Goal: Transaction & Acquisition: Purchase product/service

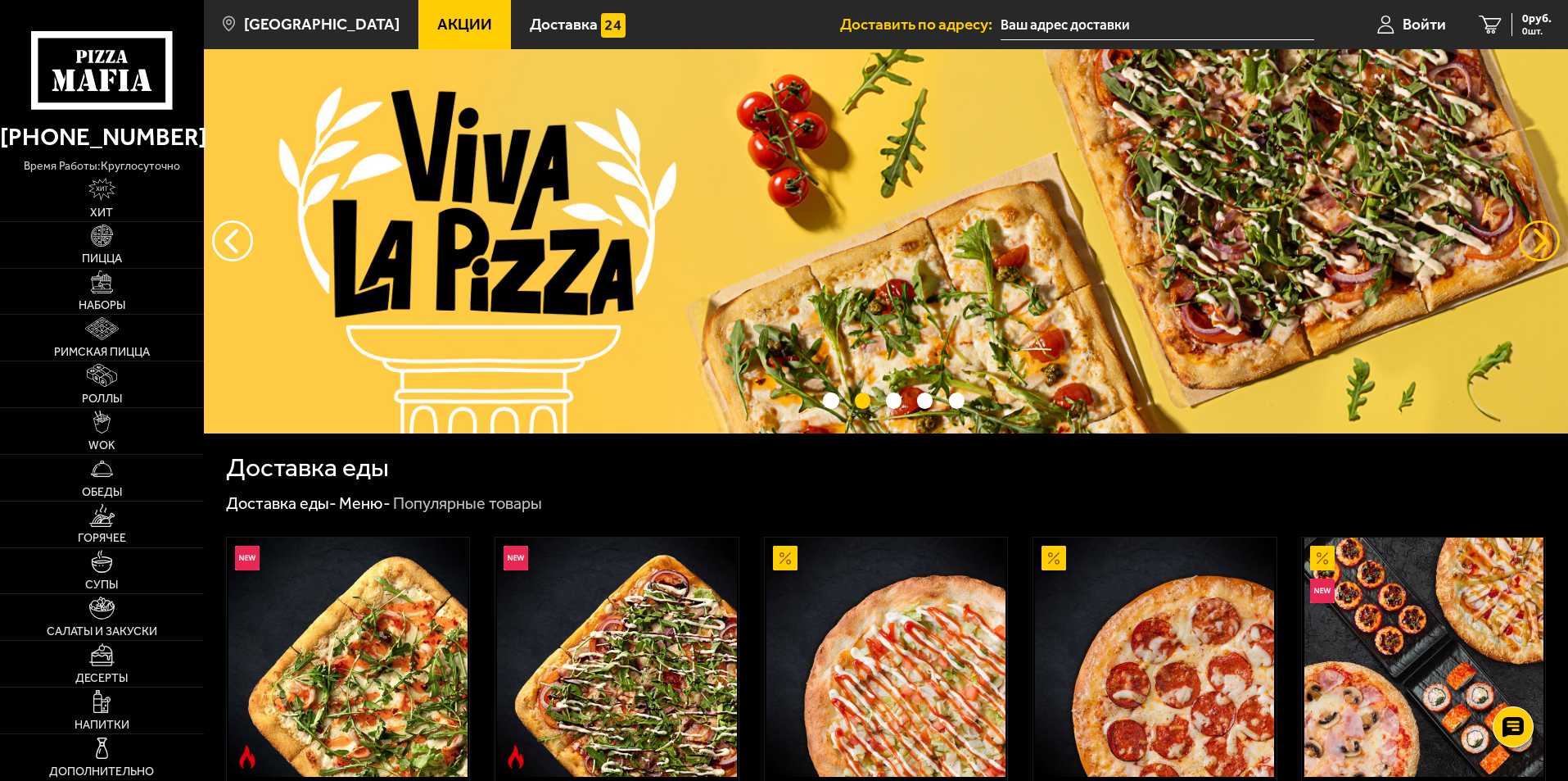
click at [1529, 249] on button "предыдущий" at bounding box center [1540, 241] width 41 height 41
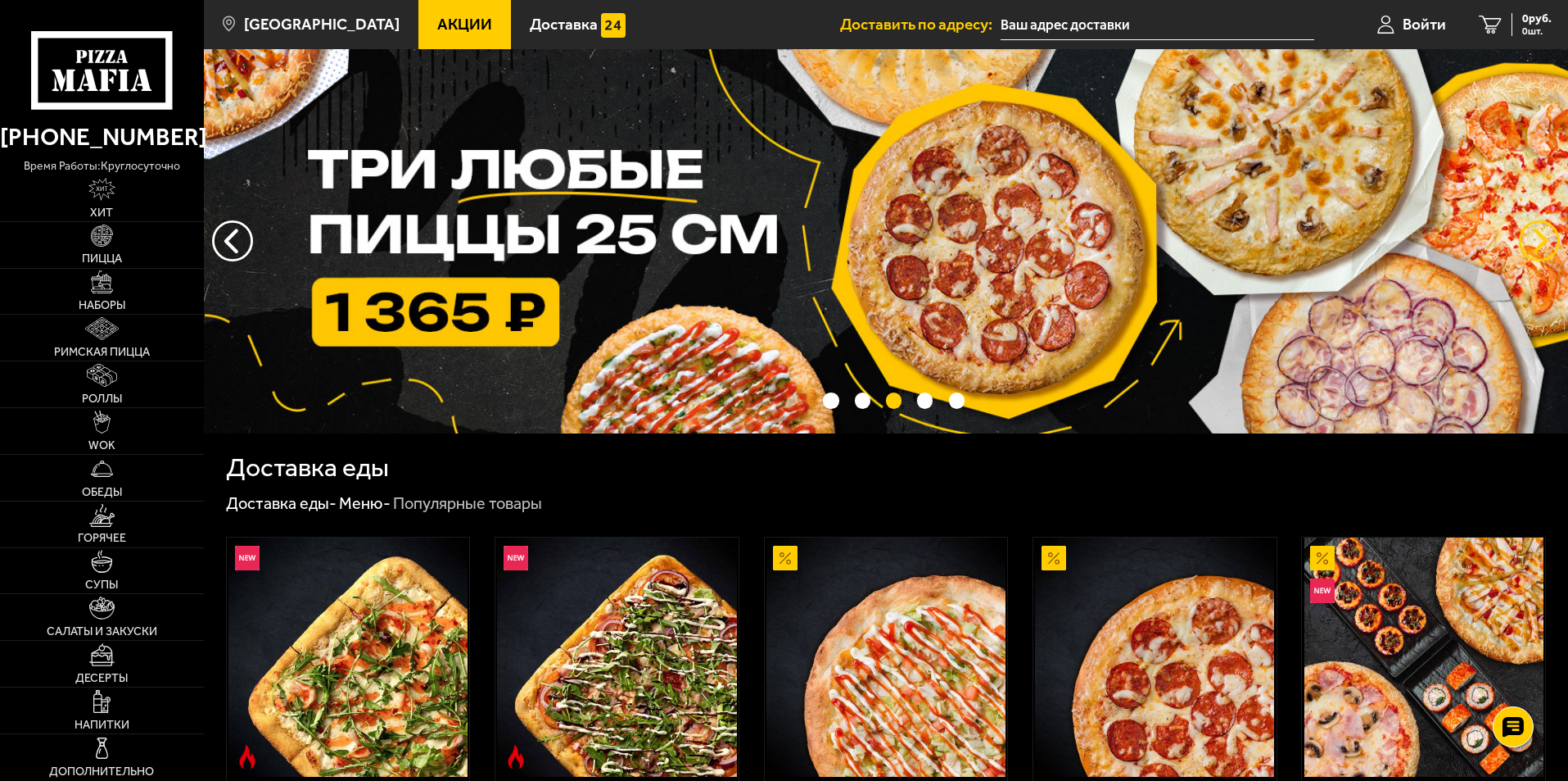
click at [1529, 249] on button "предыдущий" at bounding box center [1540, 241] width 41 height 41
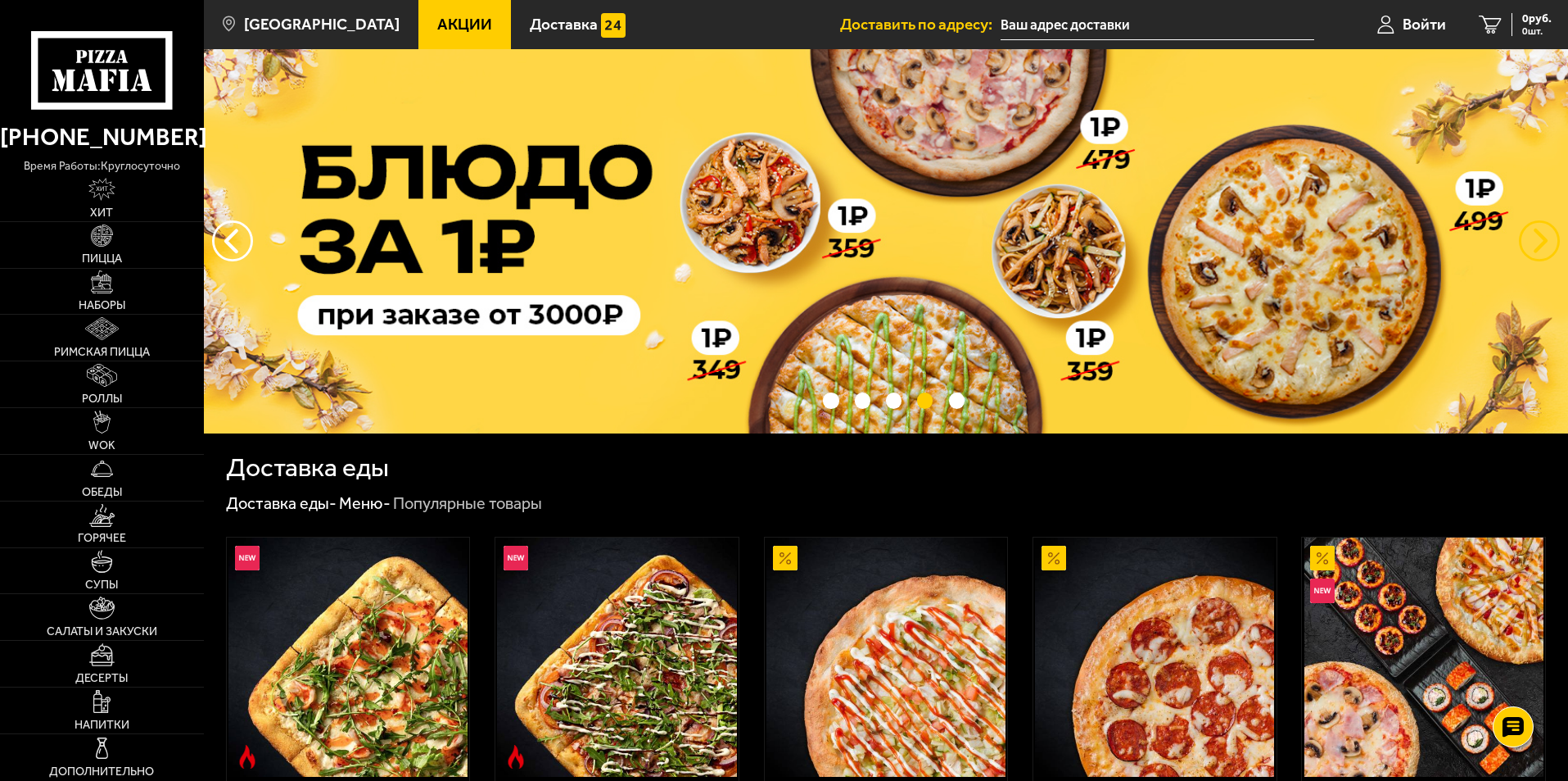
click at [1544, 245] on button "предыдущий" at bounding box center [1540, 241] width 41 height 41
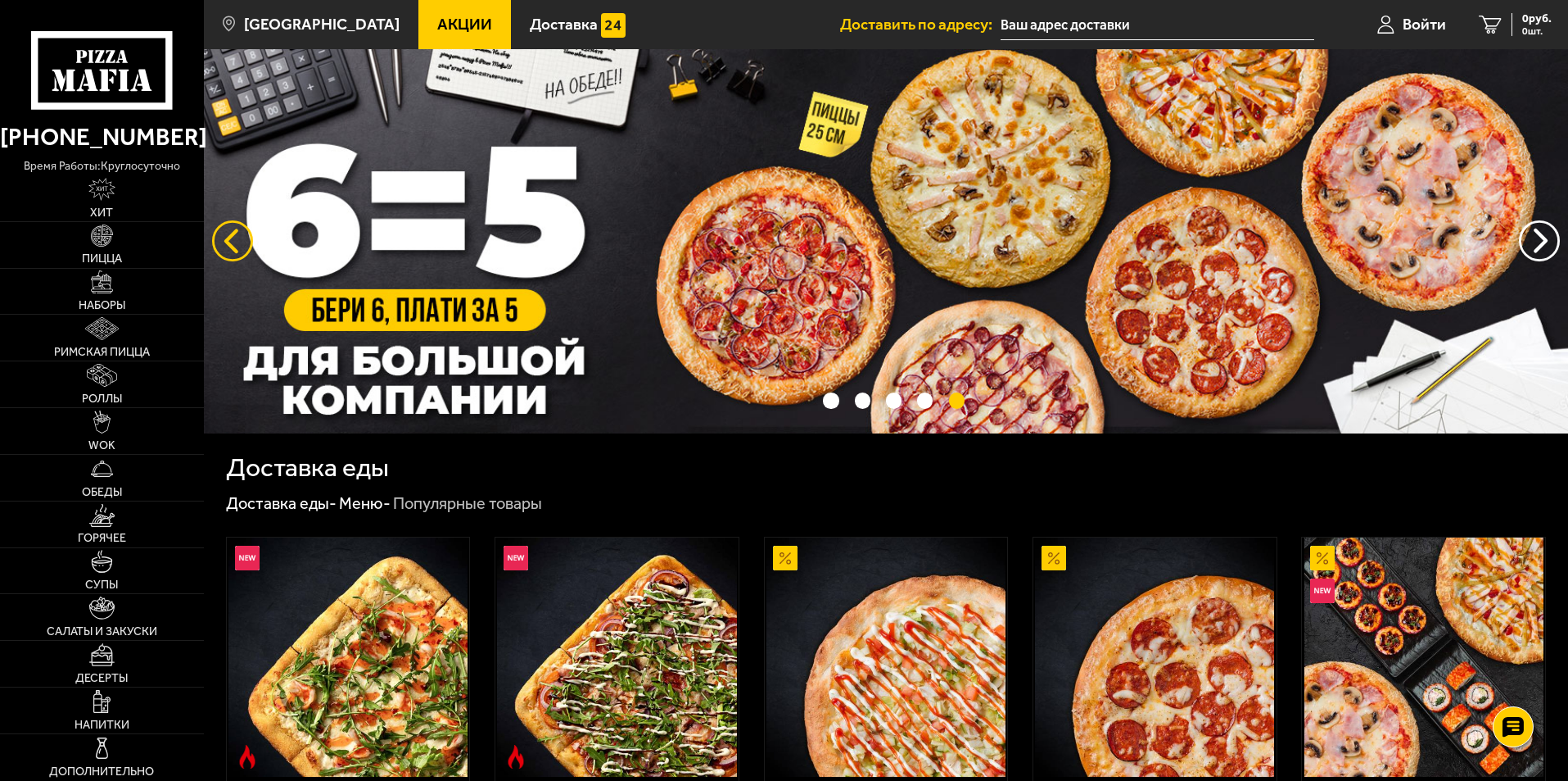
click at [231, 240] on button "следующий" at bounding box center [232, 241] width 41 height 41
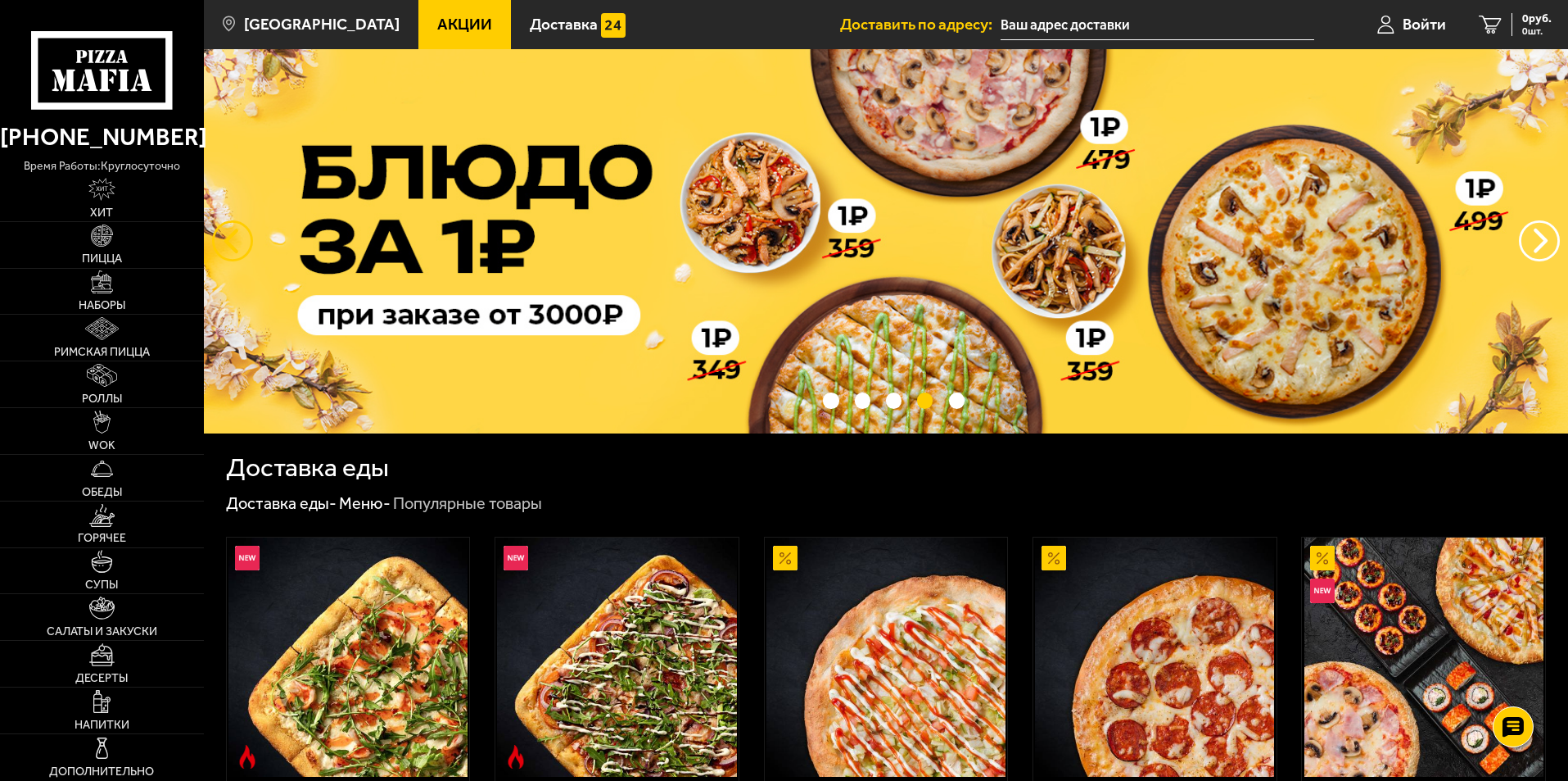
click at [231, 242] on button "следующий" at bounding box center [232, 241] width 41 height 41
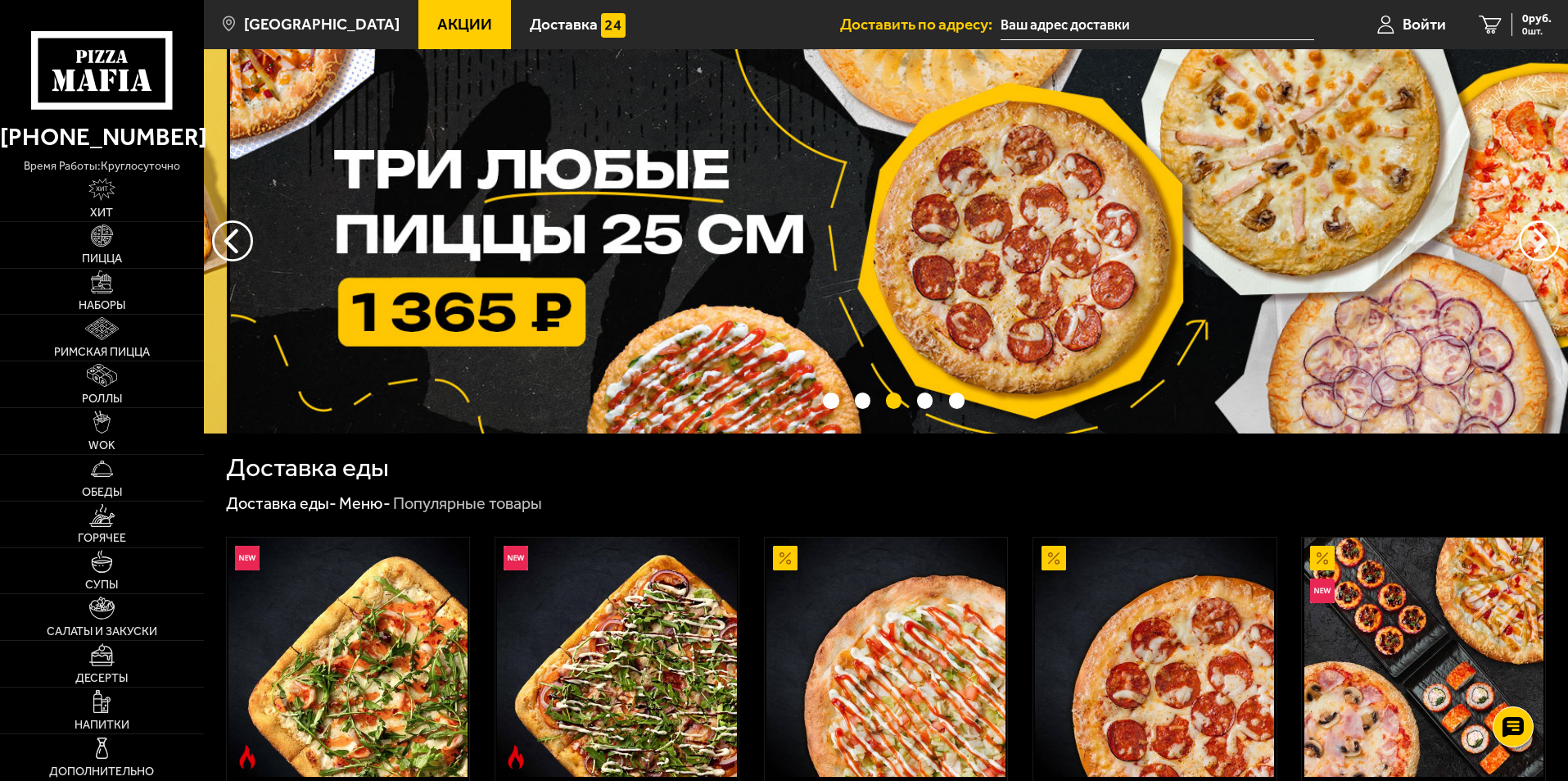
click at [560, 241] on img at bounding box center [912, 241] width 1364 height 384
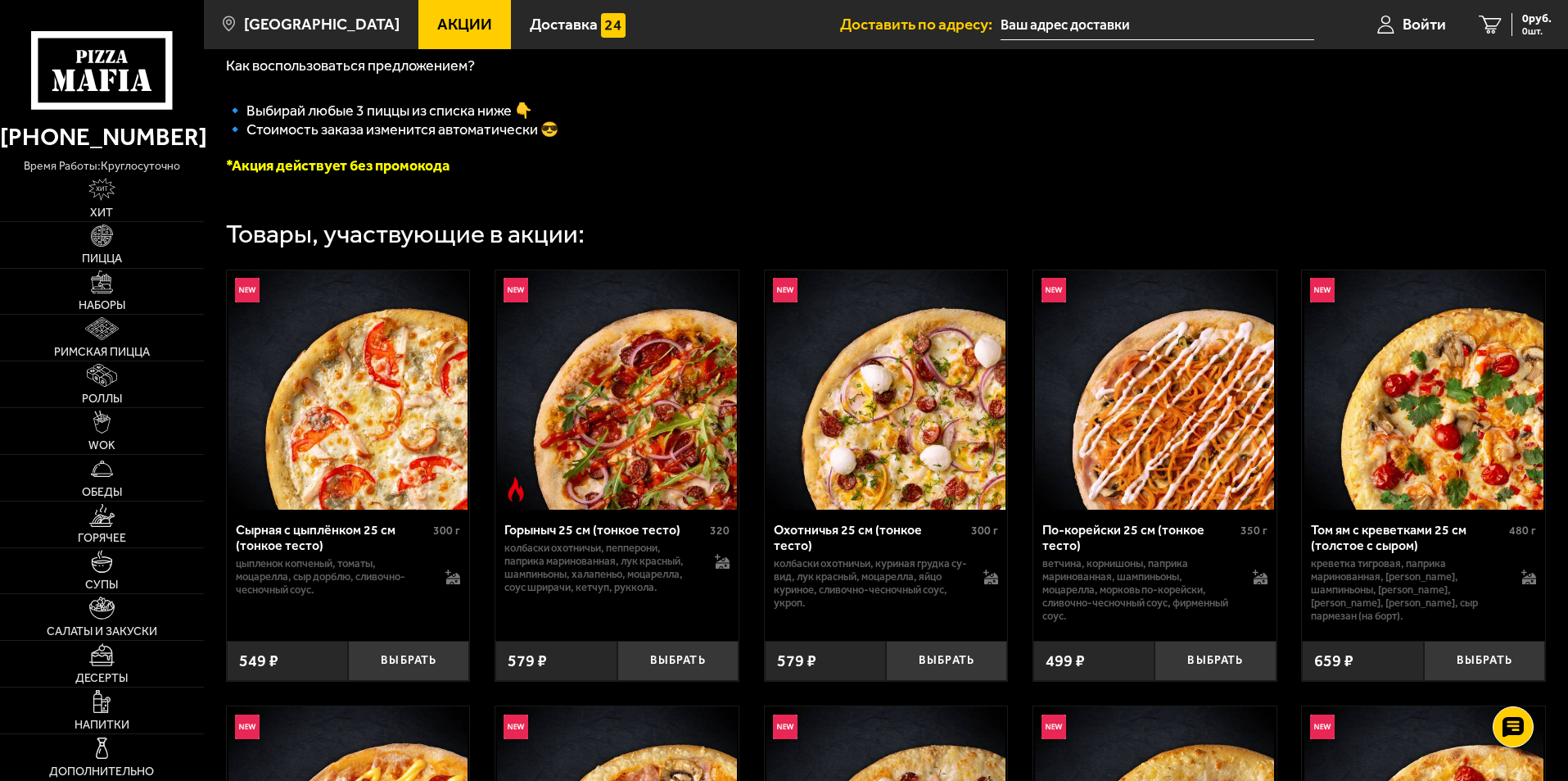
scroll to position [82, 0]
